Goal: Task Accomplishment & Management: Use online tool/utility

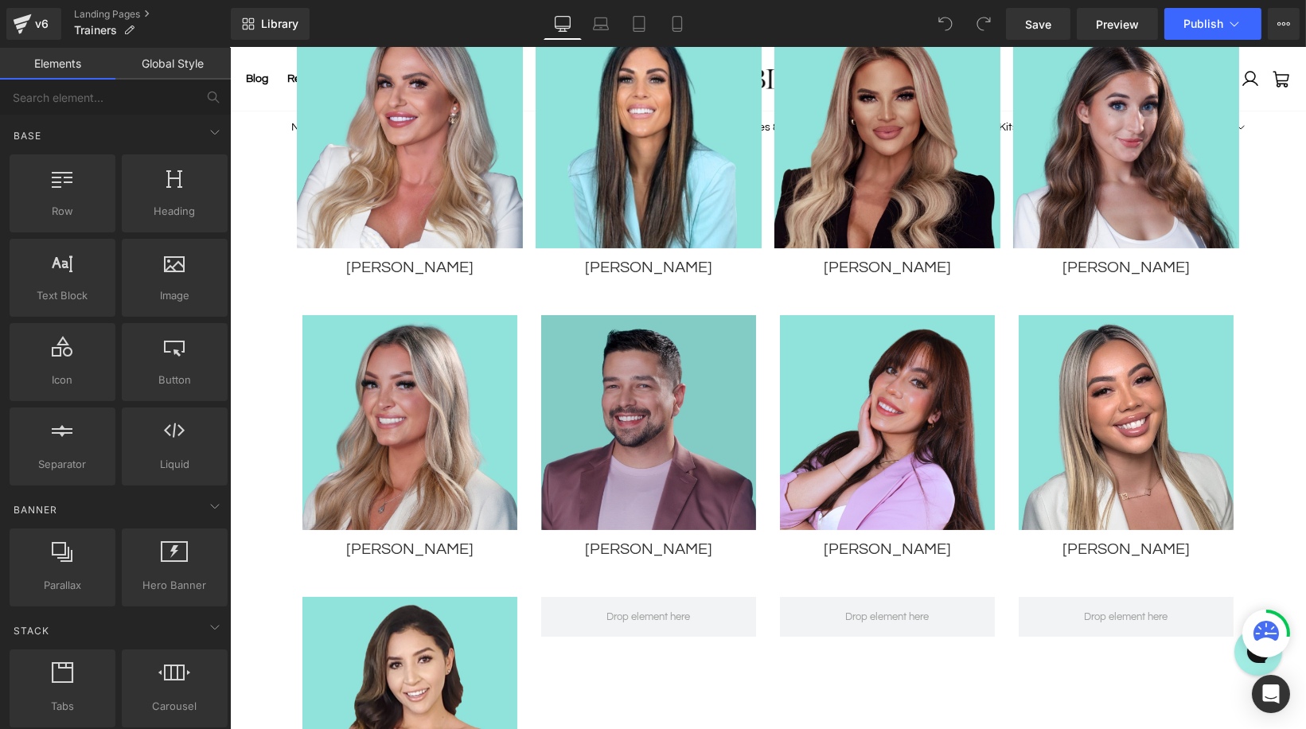
click at [627, 443] on img at bounding box center [647, 422] width 215 height 215
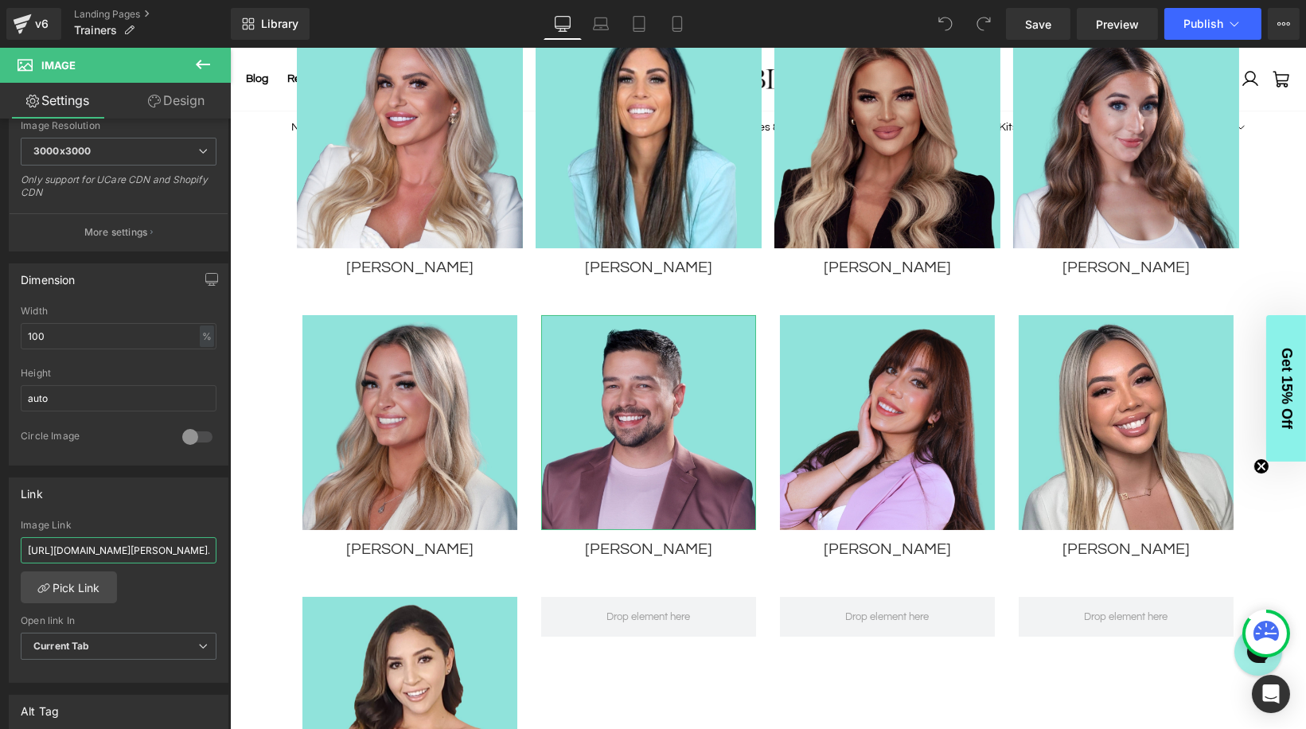
scroll to position [0, 384]
drag, startPoint x: 403, startPoint y: 592, endPoint x: 294, endPoint y: 542, distance: 120.0
click at [111, 548] on input "[URL][DOMAIN_NAME][PERSON_NAME]." at bounding box center [119, 550] width 196 height 26
click at [84, 581] on link "Pick Link" at bounding box center [69, 587] width 96 height 32
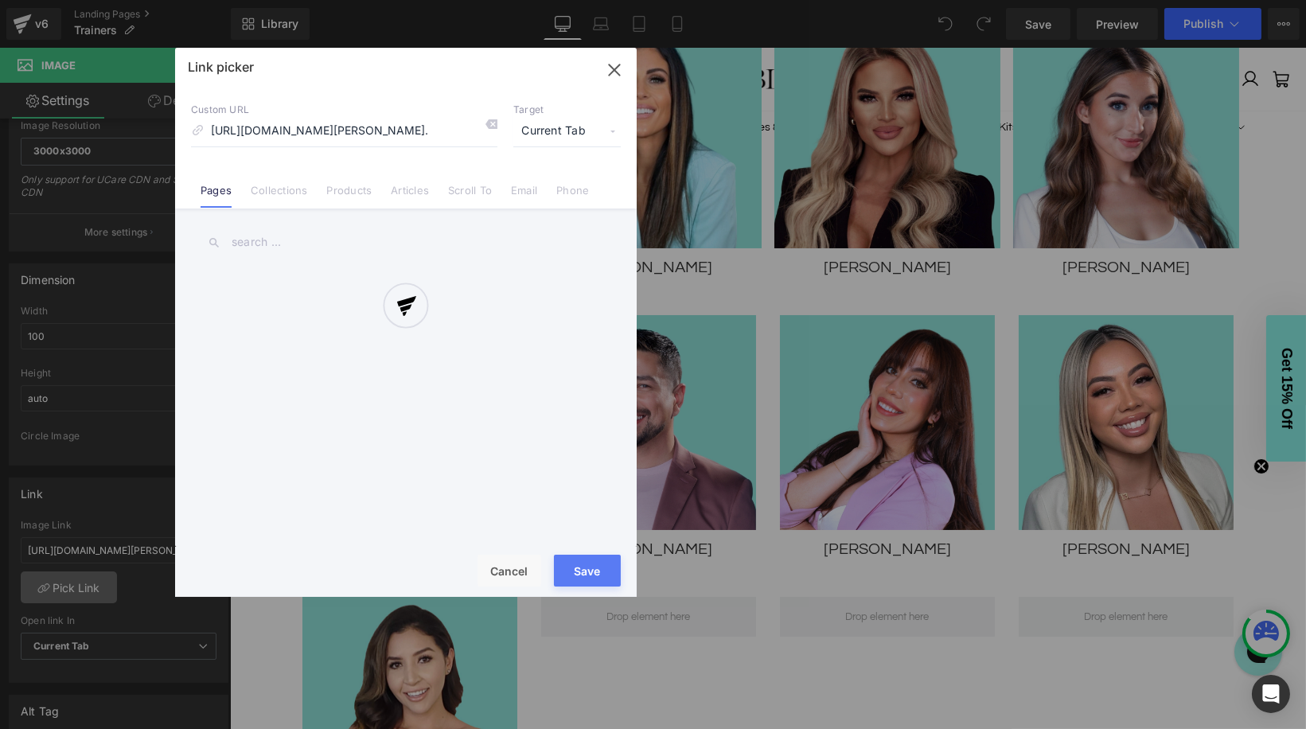
scroll to position [0, 377]
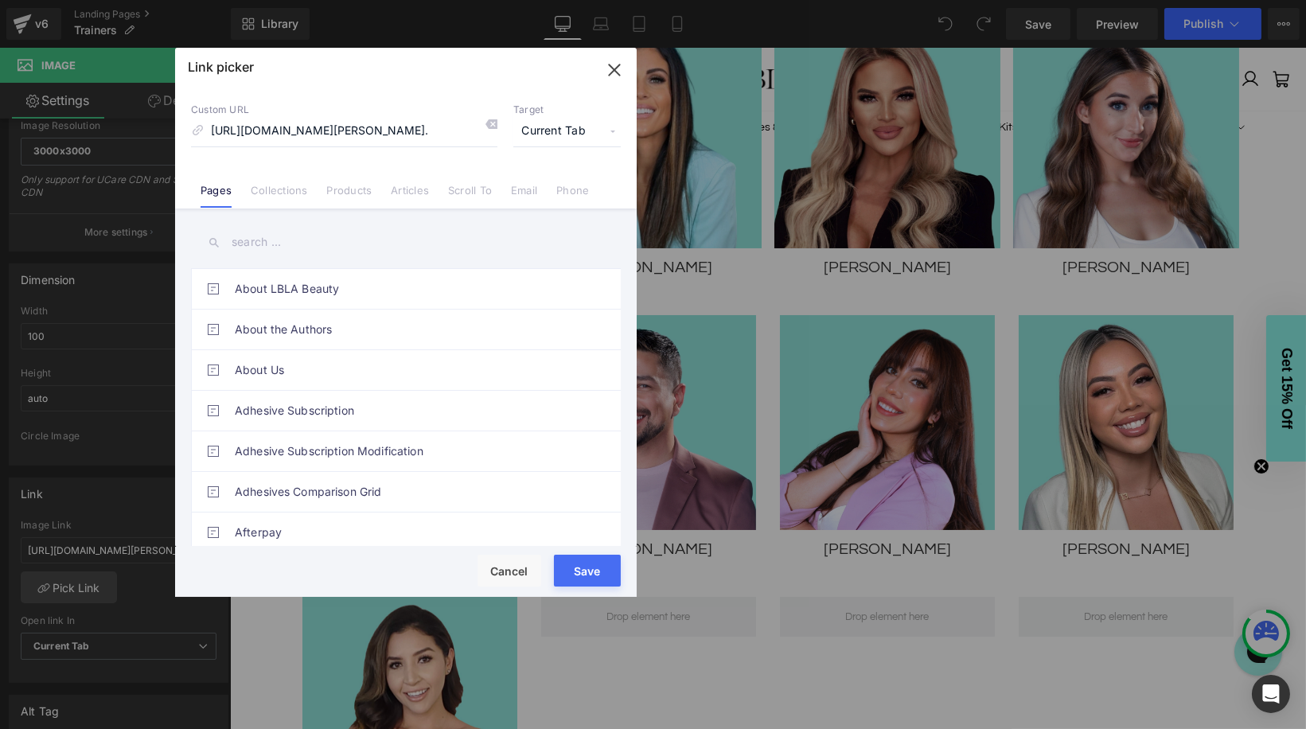
click at [311, 243] on input "text" at bounding box center [406, 242] width 430 height 36
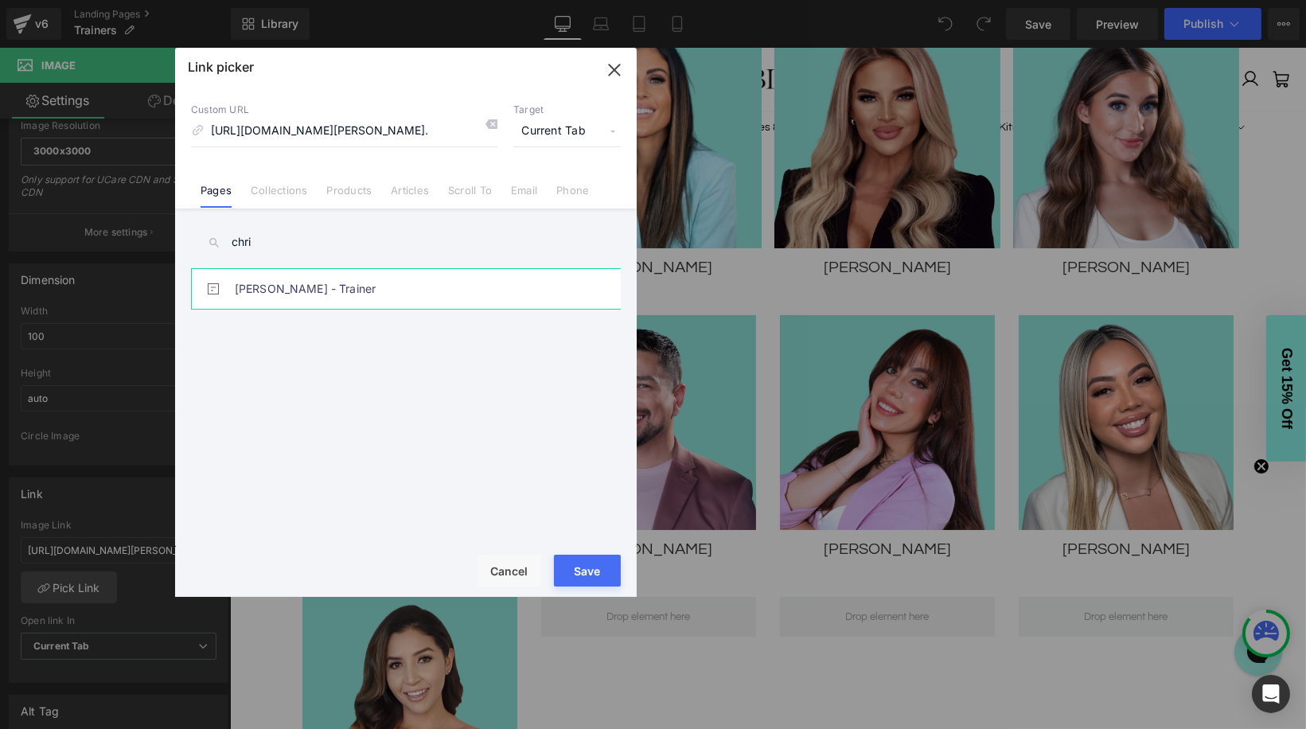
type input "chri"
click at [322, 289] on link "[PERSON_NAME] - Trainer" at bounding box center [410, 289] width 350 height 40
type input "/pages/[PERSON_NAME]-trainer"
click at [575, 569] on button "Save" at bounding box center [587, 571] width 67 height 32
type input "/pages/[PERSON_NAME]-trainer"
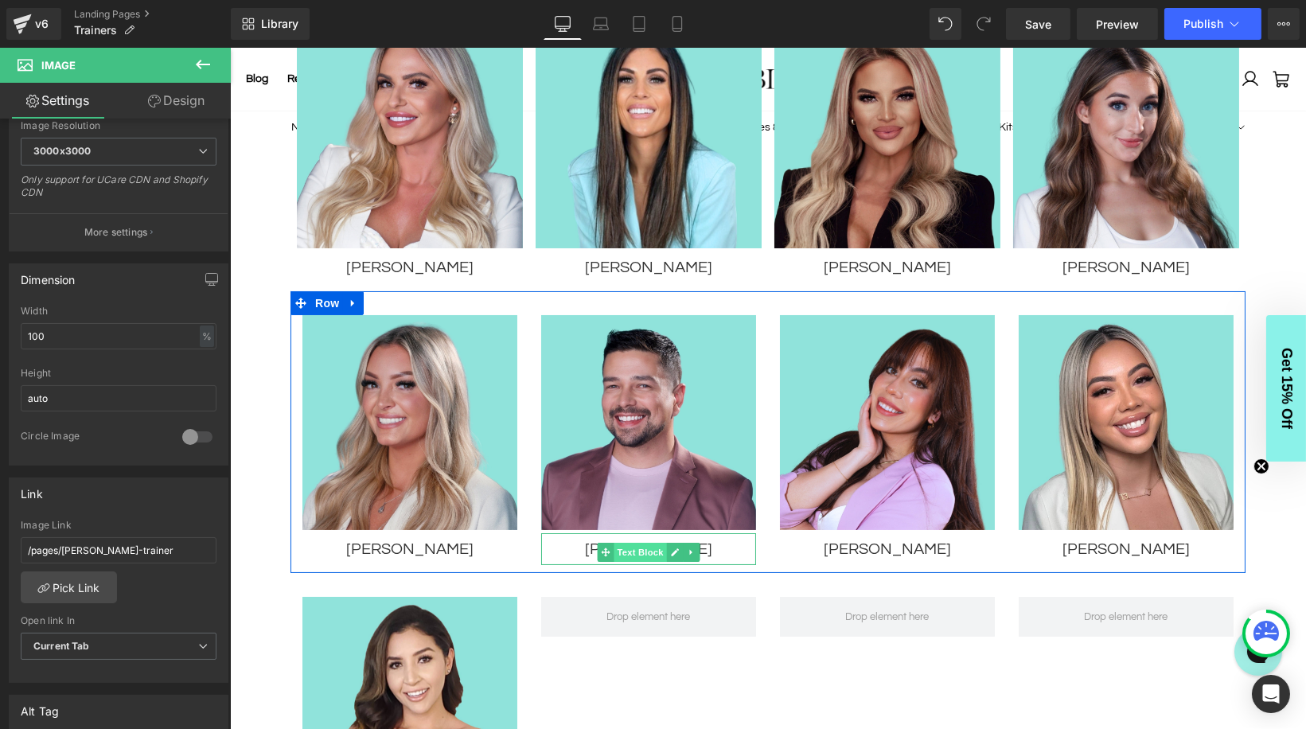
click at [659, 543] on div "[PERSON_NAME] Text Block" at bounding box center [647, 549] width 215 height 32
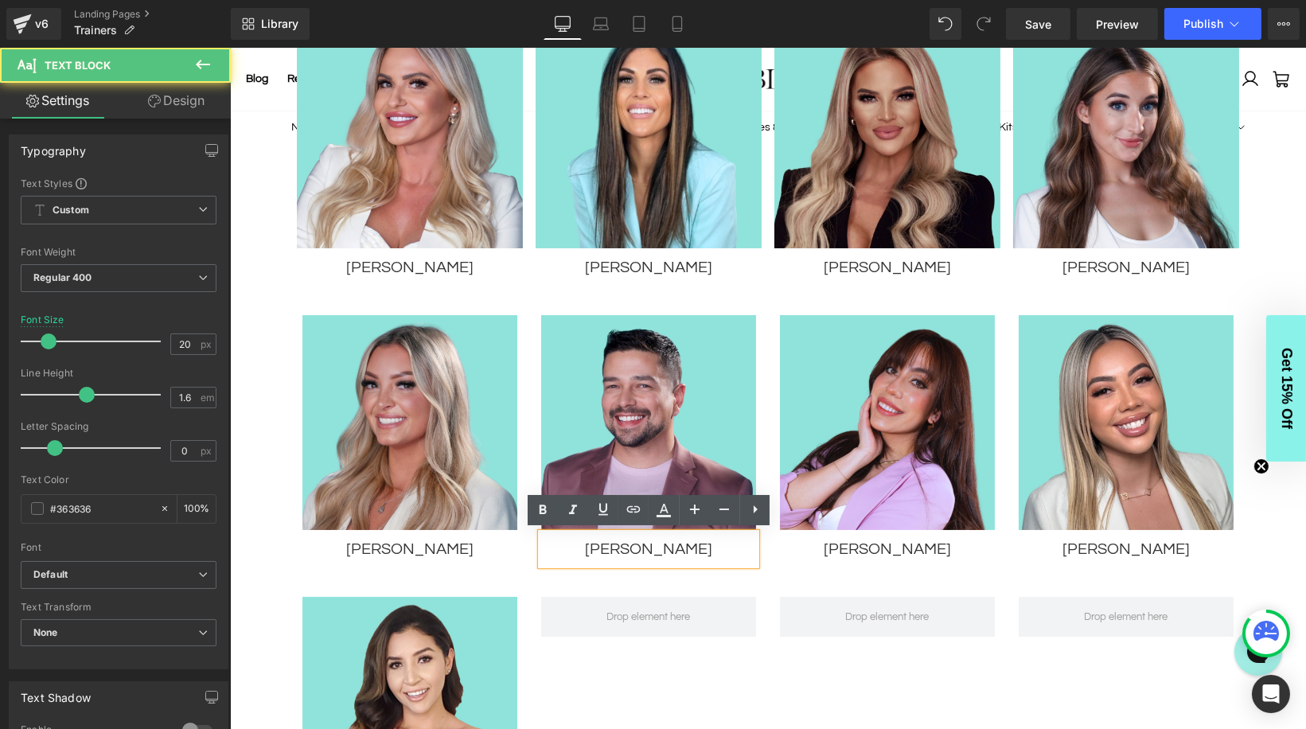
click at [675, 550] on p "[PERSON_NAME]" at bounding box center [647, 548] width 199 height 25
click at [626, 546] on p "[PERSON_NAME]" at bounding box center [647, 548] width 199 height 25
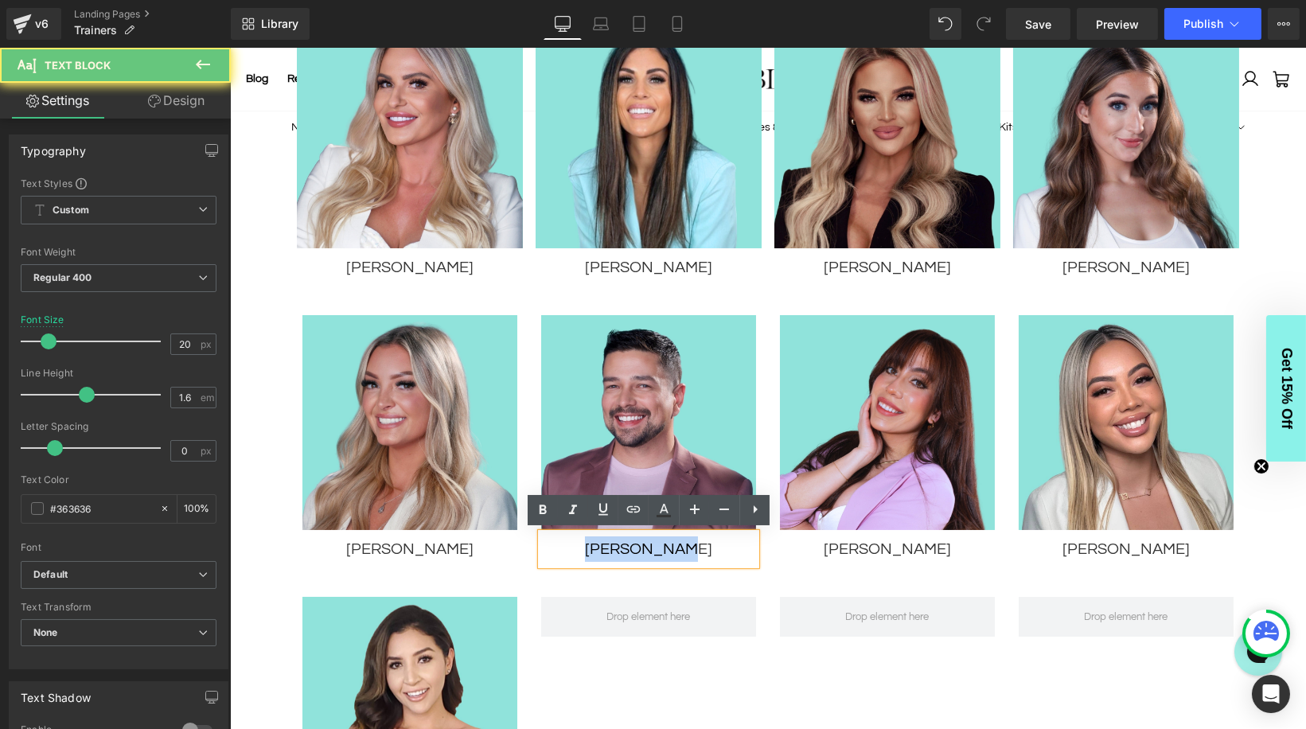
click at [626, 546] on p "[PERSON_NAME]" at bounding box center [647, 548] width 199 height 25
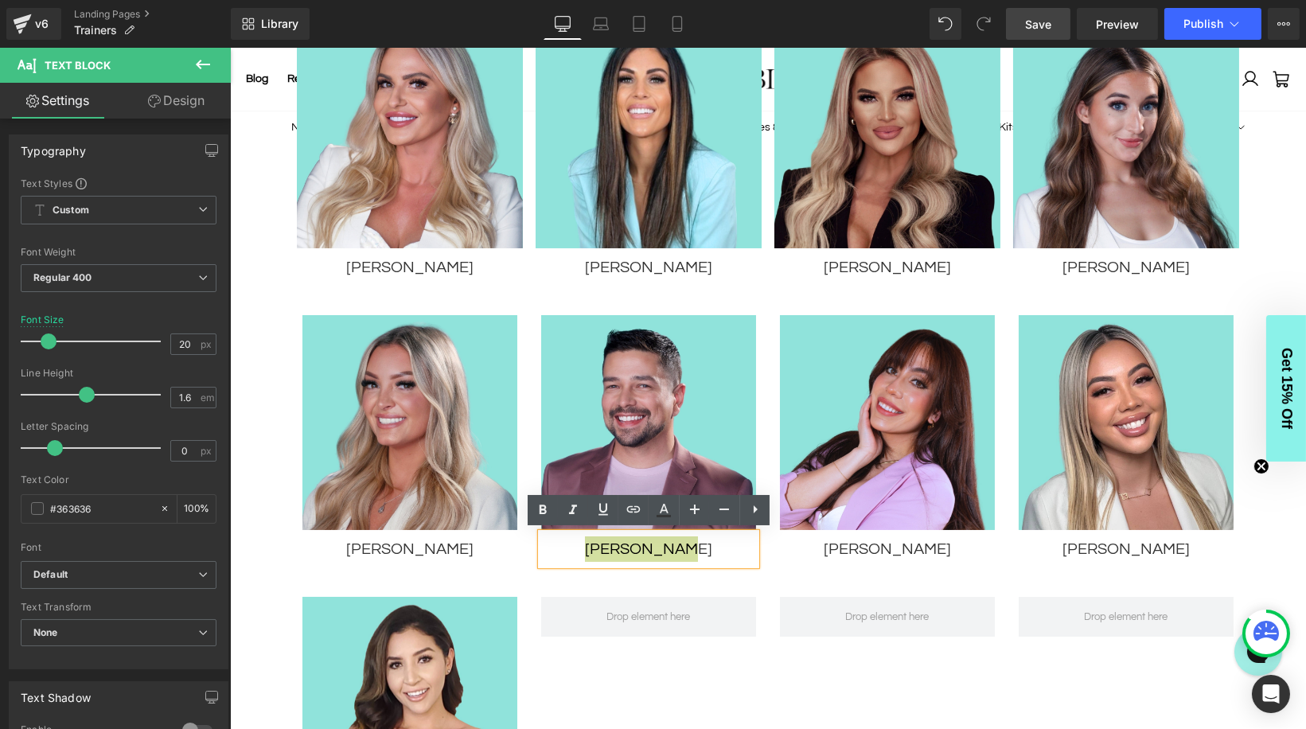
click at [1044, 24] on span "Save" at bounding box center [1038, 24] width 26 height 17
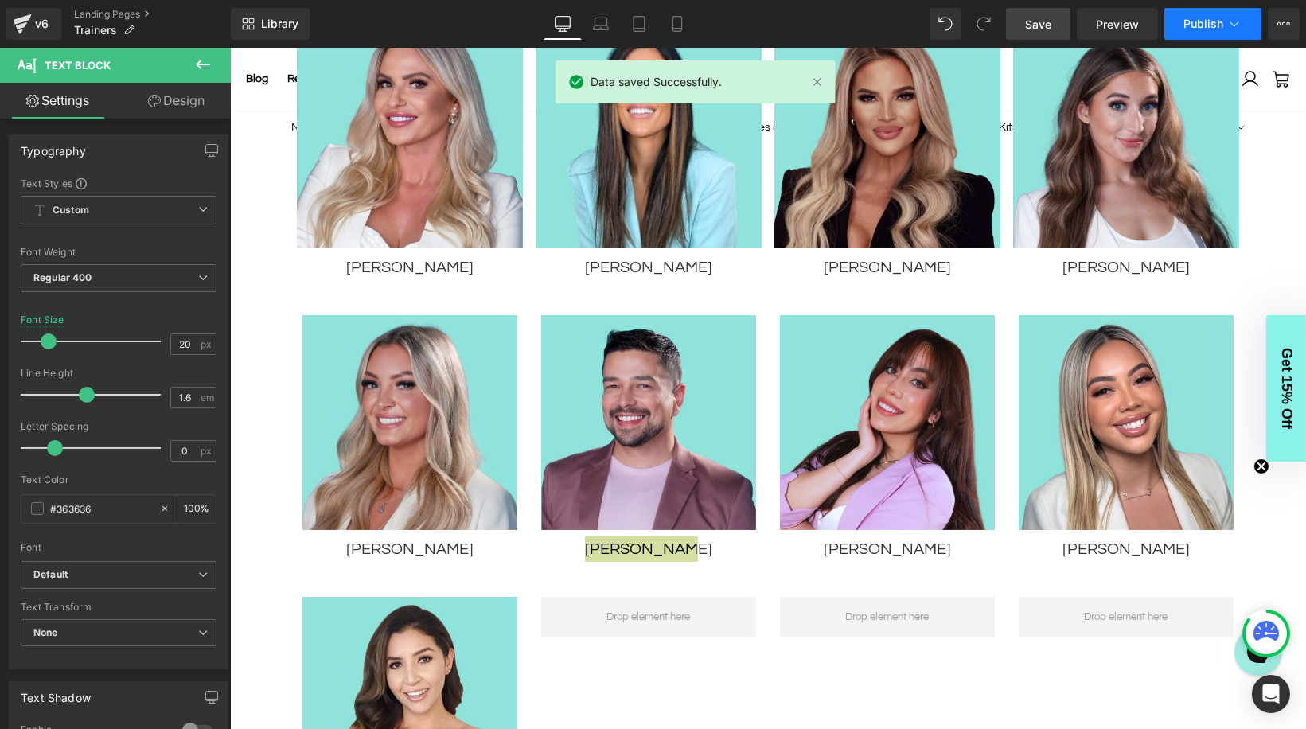
click at [1202, 26] on span "Publish" at bounding box center [1203, 24] width 40 height 13
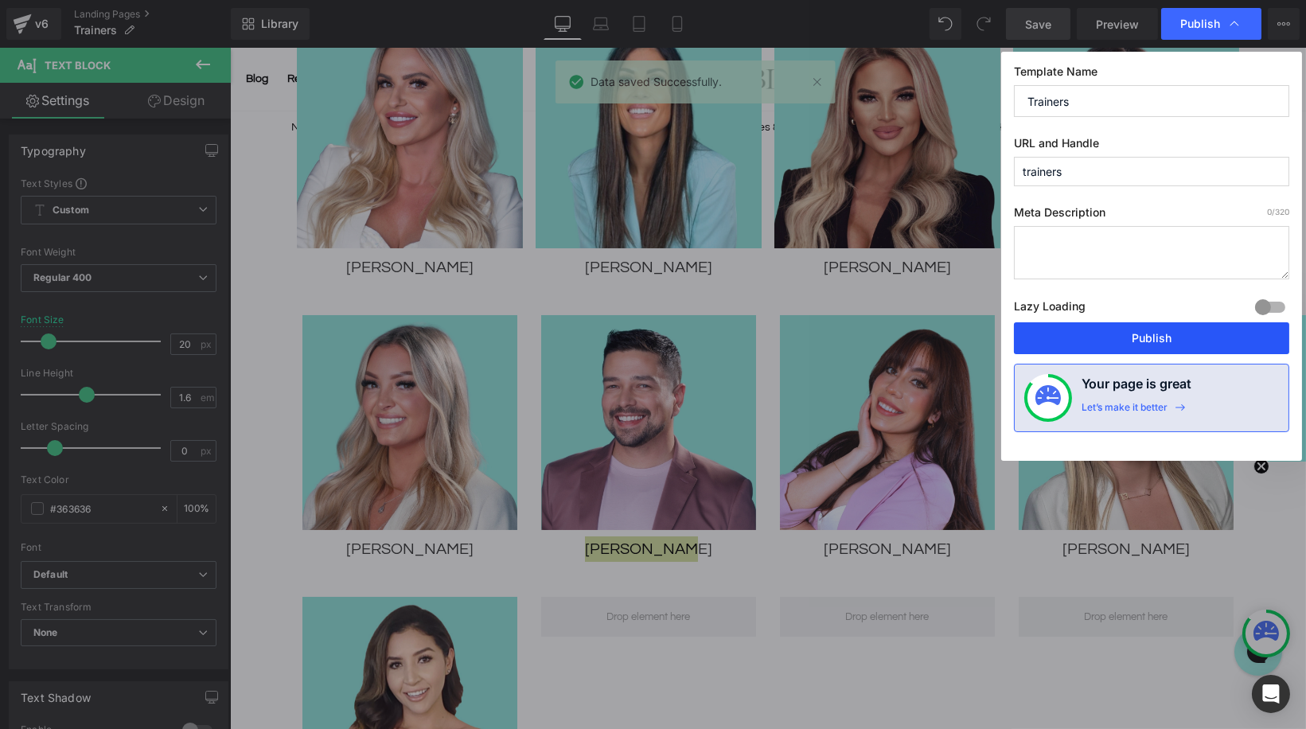
click at [1154, 334] on button "Publish" at bounding box center [1151, 338] width 275 height 32
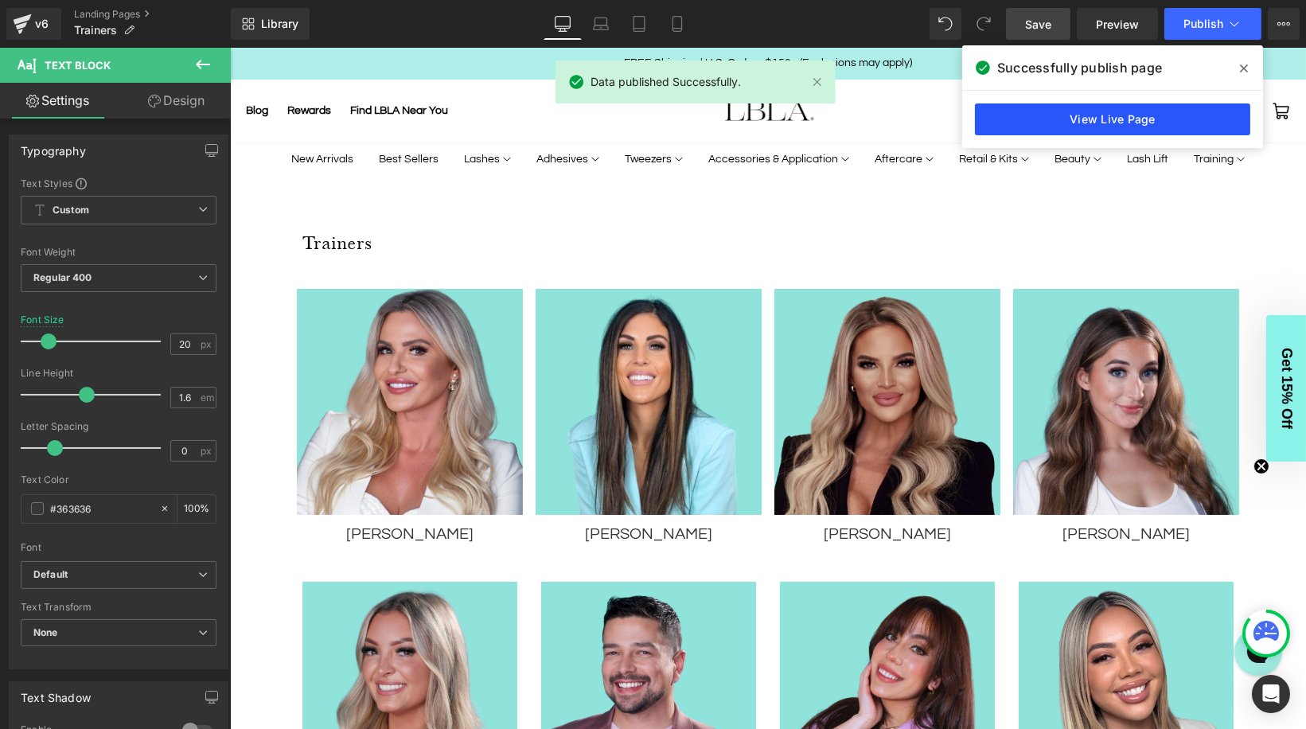
click at [1084, 126] on link "View Live Page" at bounding box center [1112, 119] width 275 height 32
